Goal: Task Accomplishment & Management: Understand process/instructions

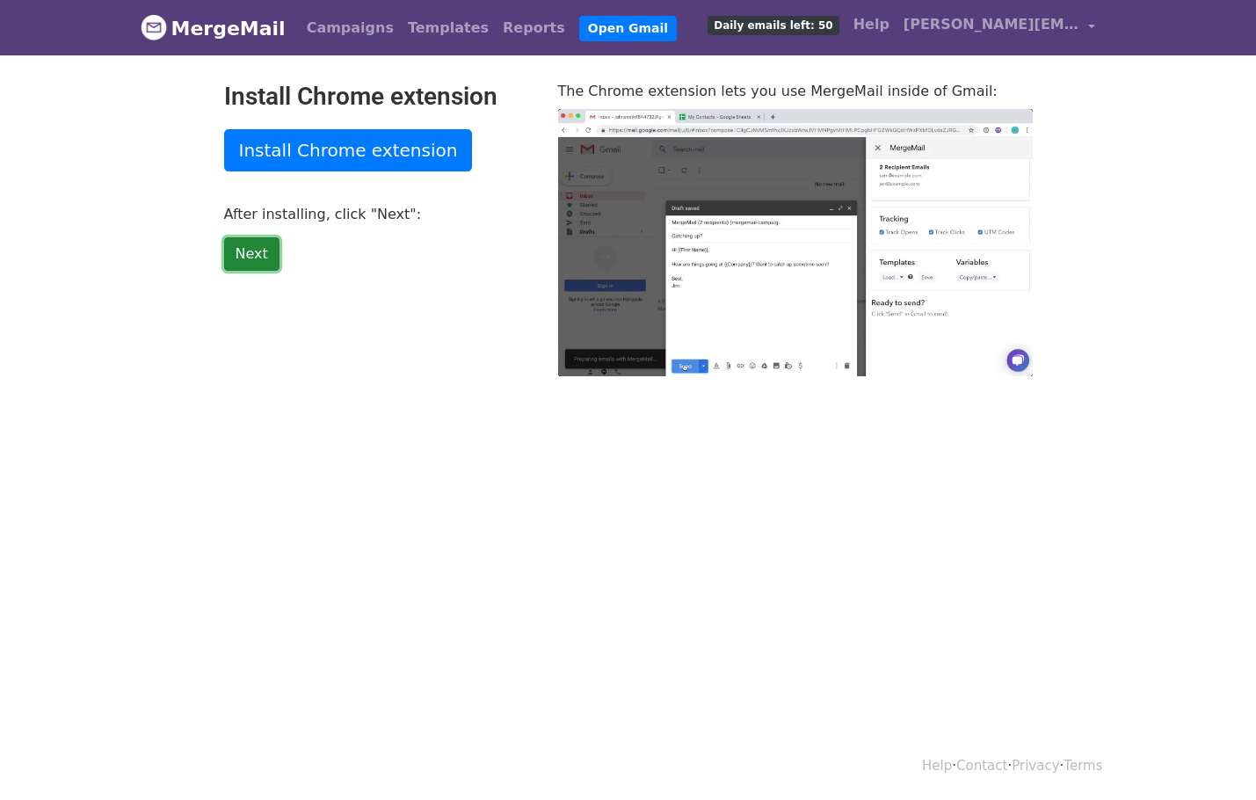
click at [265, 256] on link "Next" at bounding box center [251, 253] width 55 height 33
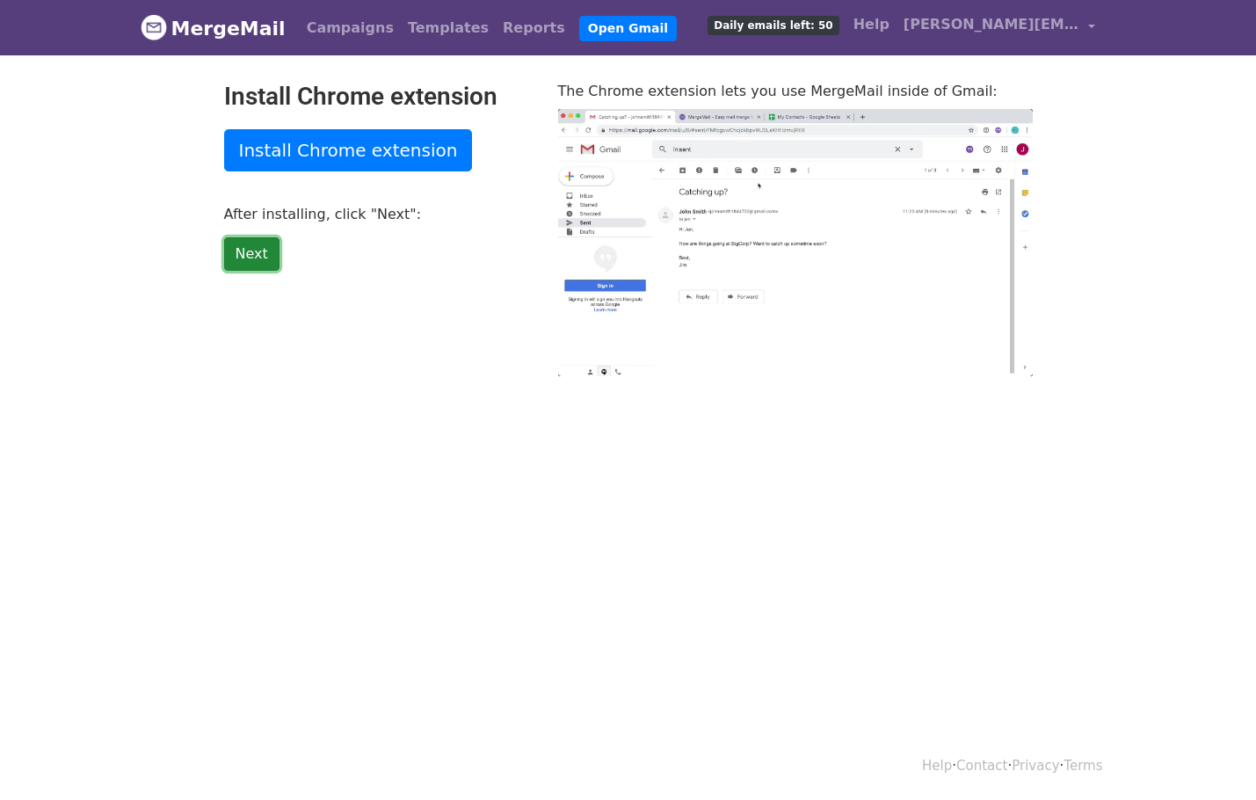
type input "44.74"
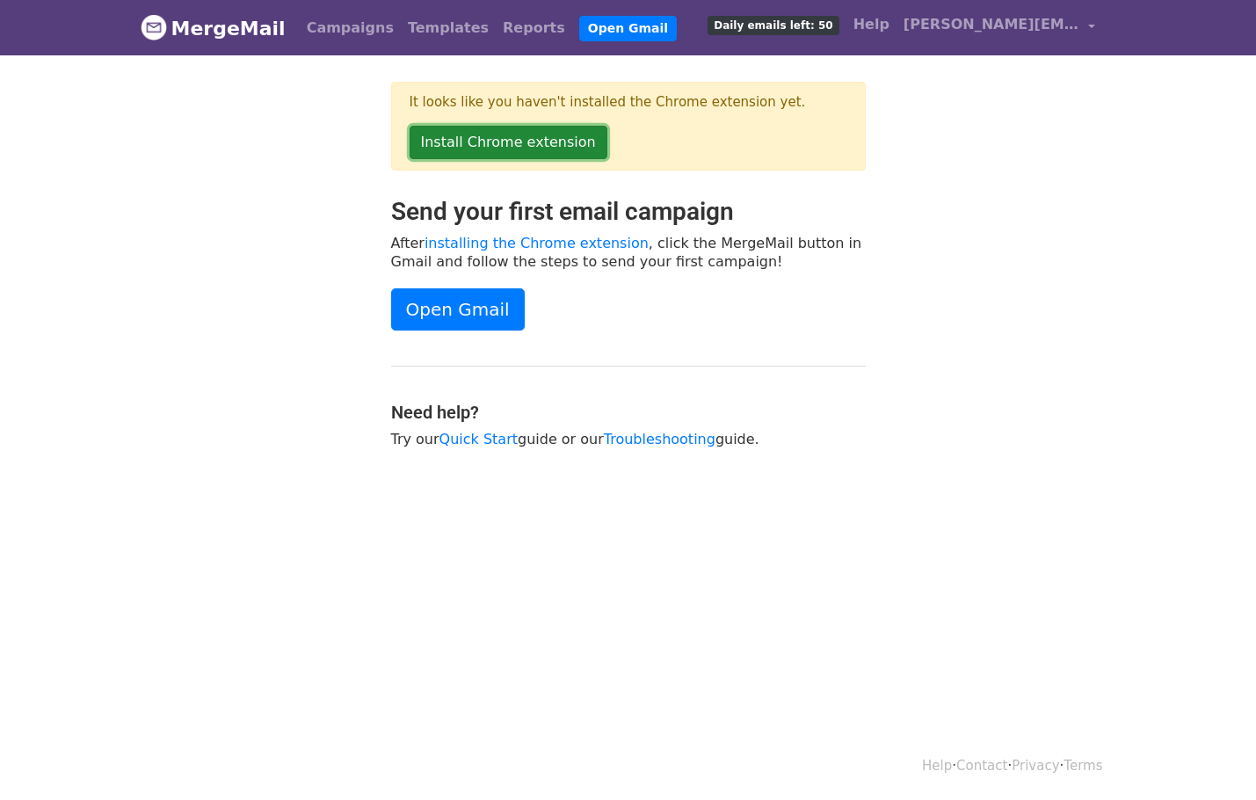
click at [532, 141] on link "Install Chrome extension" at bounding box center [508, 142] width 198 height 33
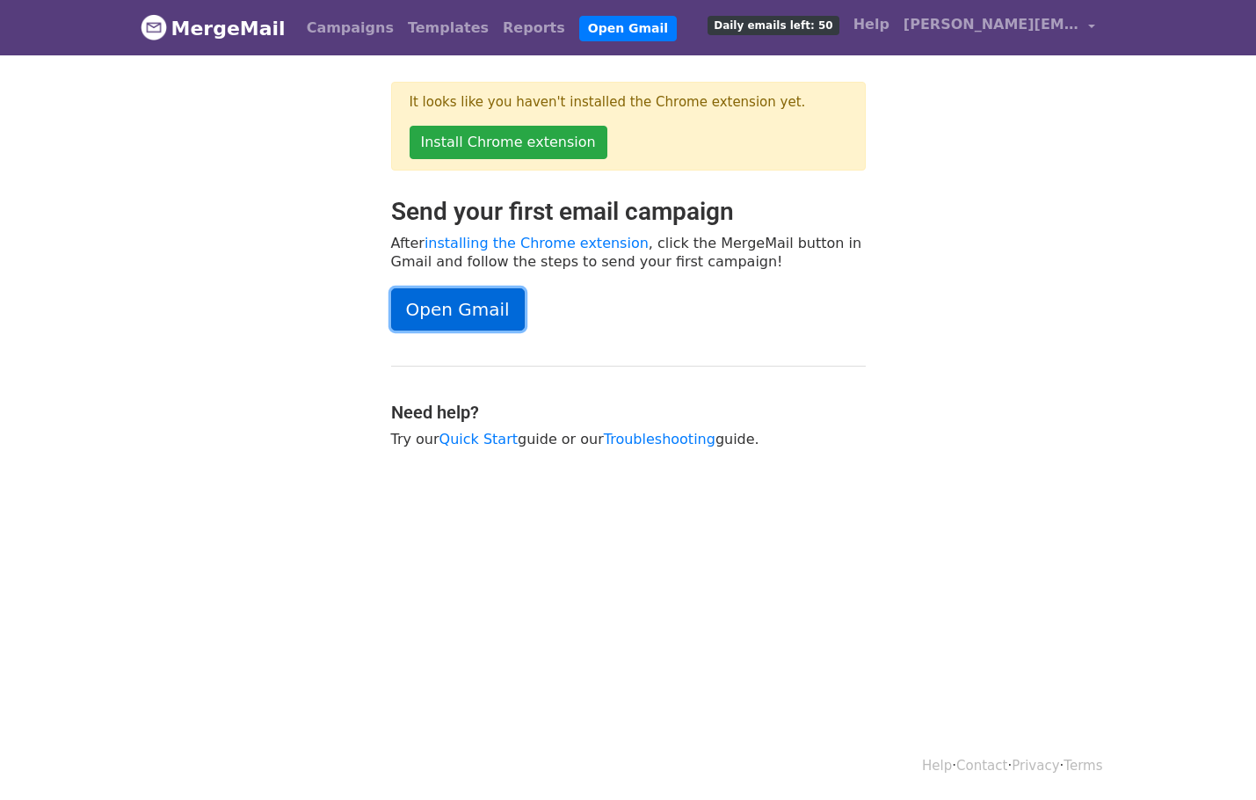
click at [465, 313] on link "Open Gmail" at bounding box center [458, 309] width 134 height 42
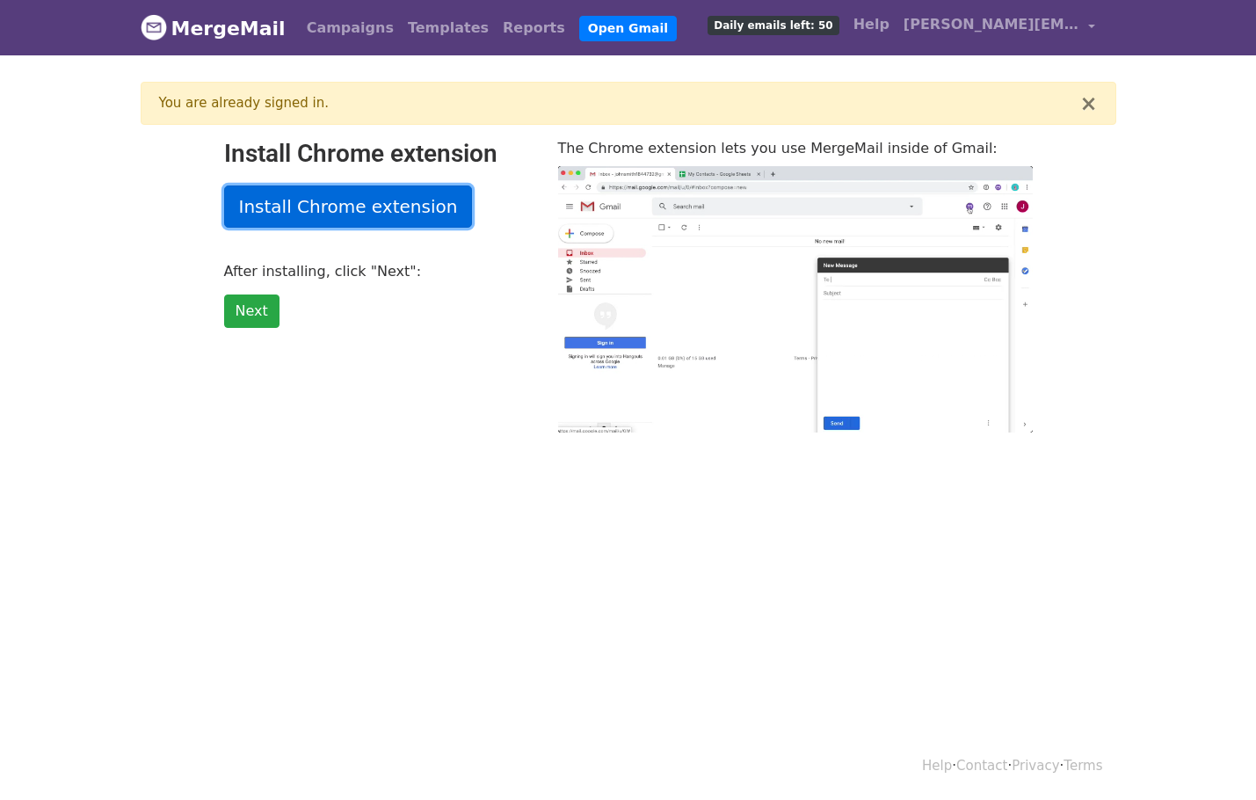
click at [360, 211] on link "Install Chrome extension" at bounding box center [348, 206] width 249 height 42
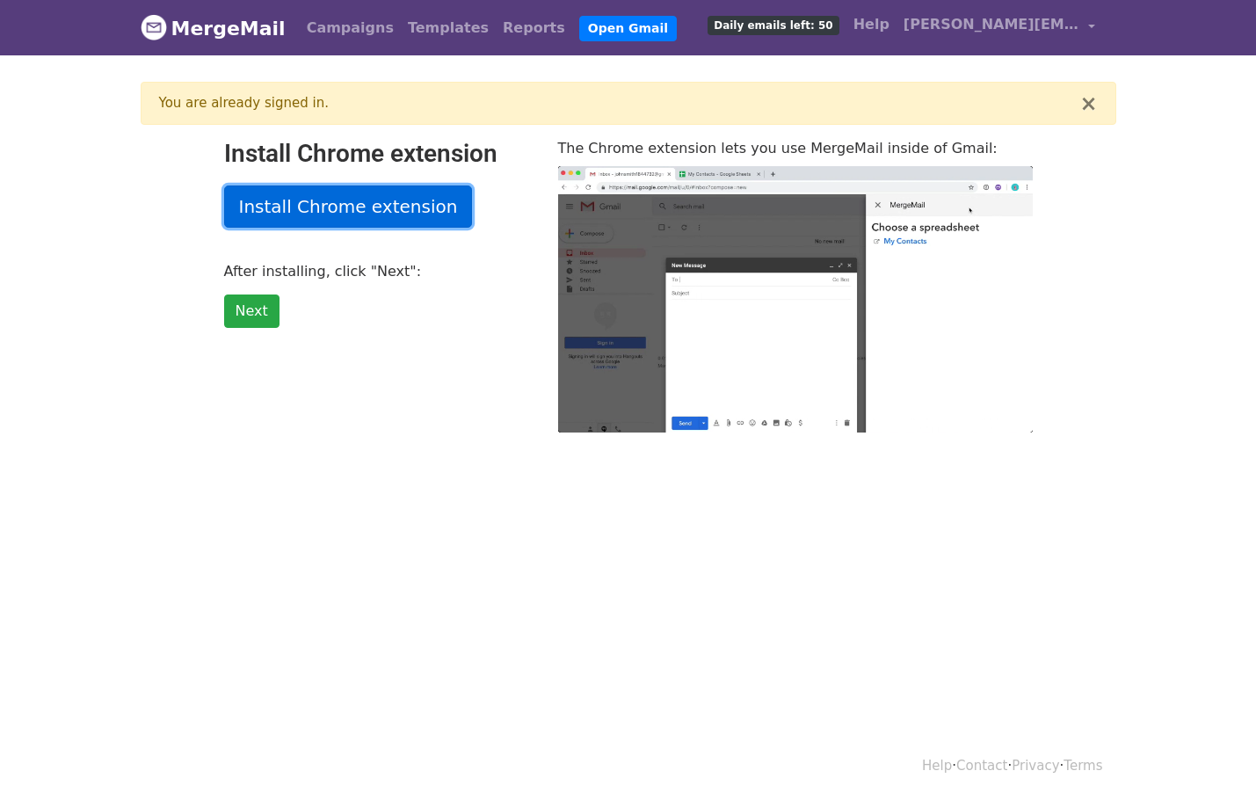
type input "13.76"
